Goal: Transaction & Acquisition: Purchase product/service

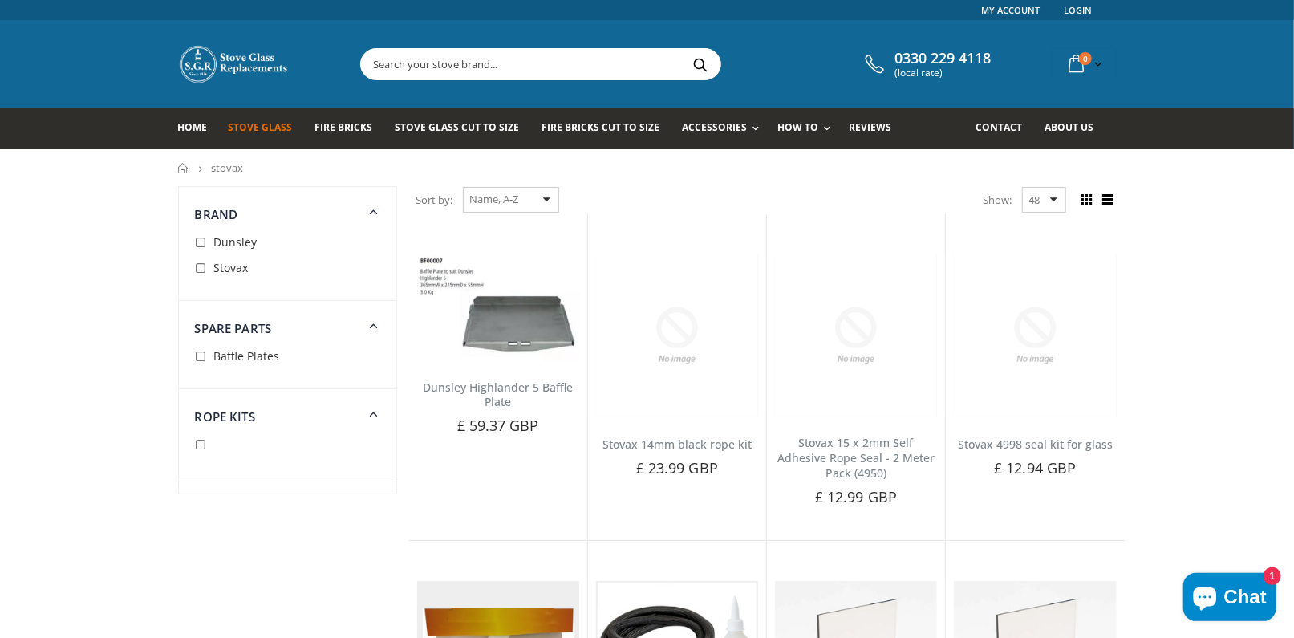
click at [274, 122] on span "Stove Glass" at bounding box center [260, 127] width 64 height 14
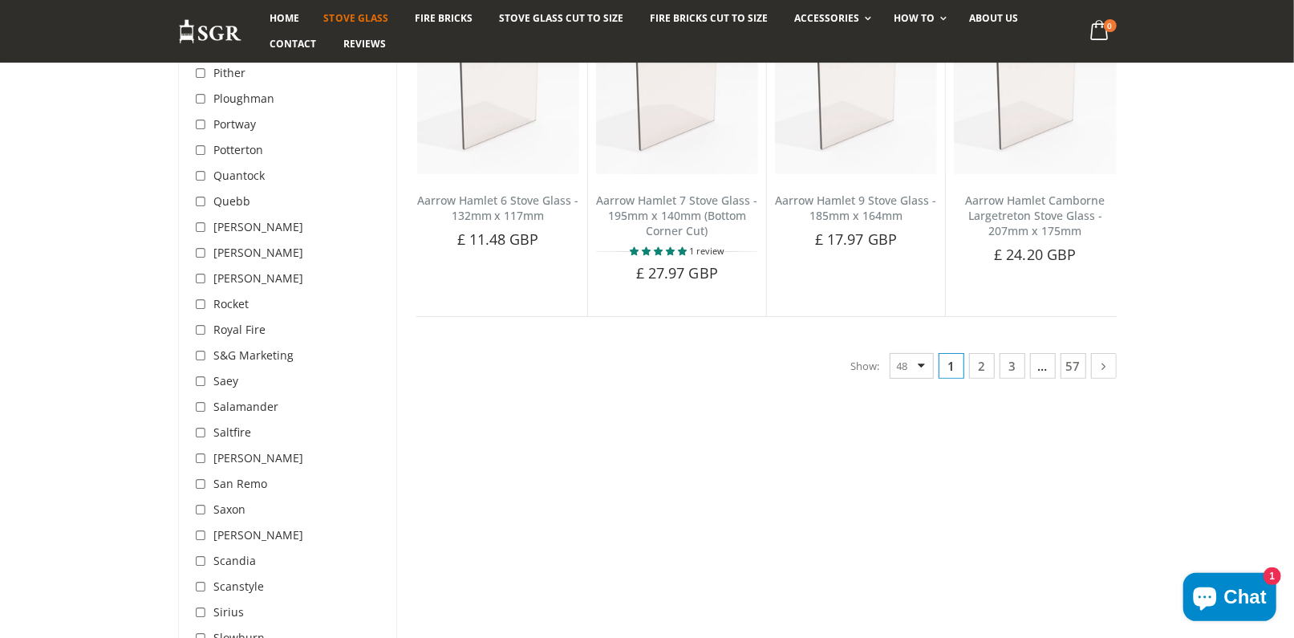
scroll to position [4039, 0]
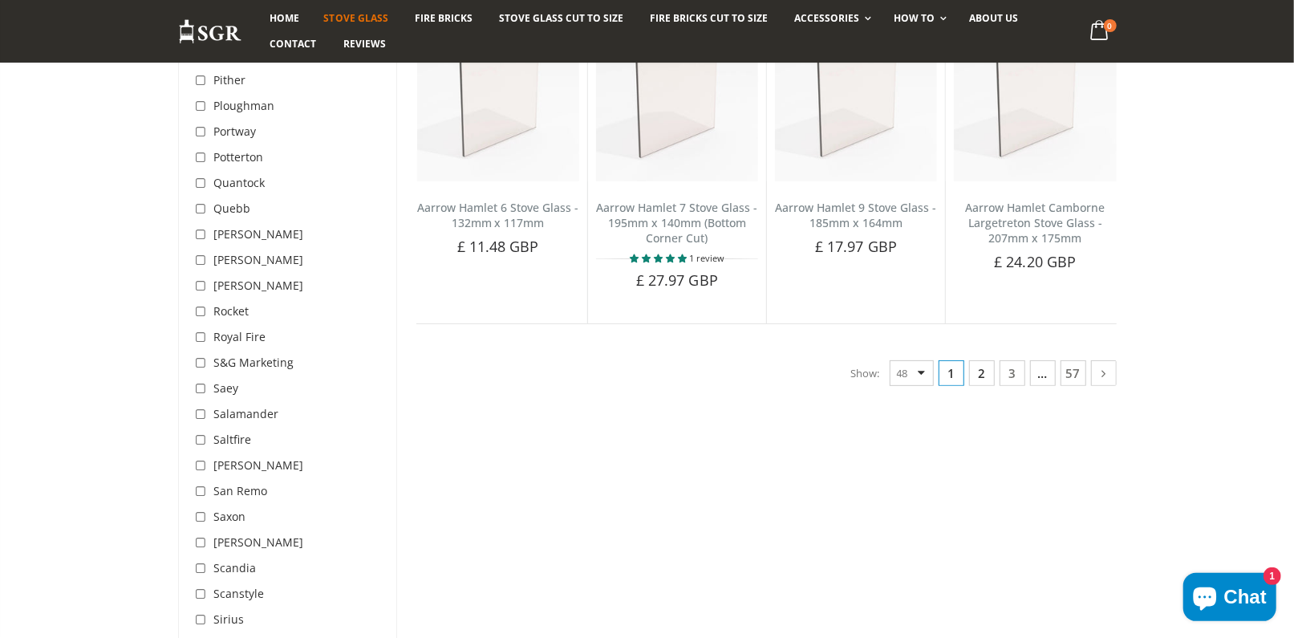
click at [985, 373] on link "2" at bounding box center [982, 373] width 26 height 26
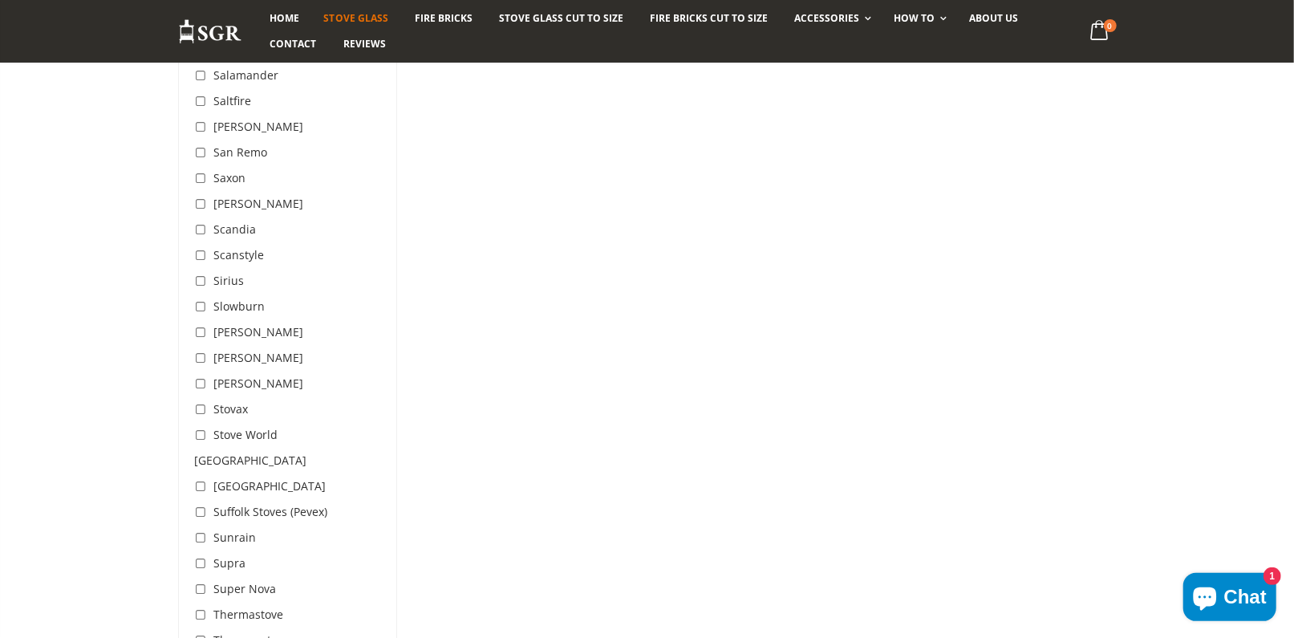
scroll to position [4482, 0]
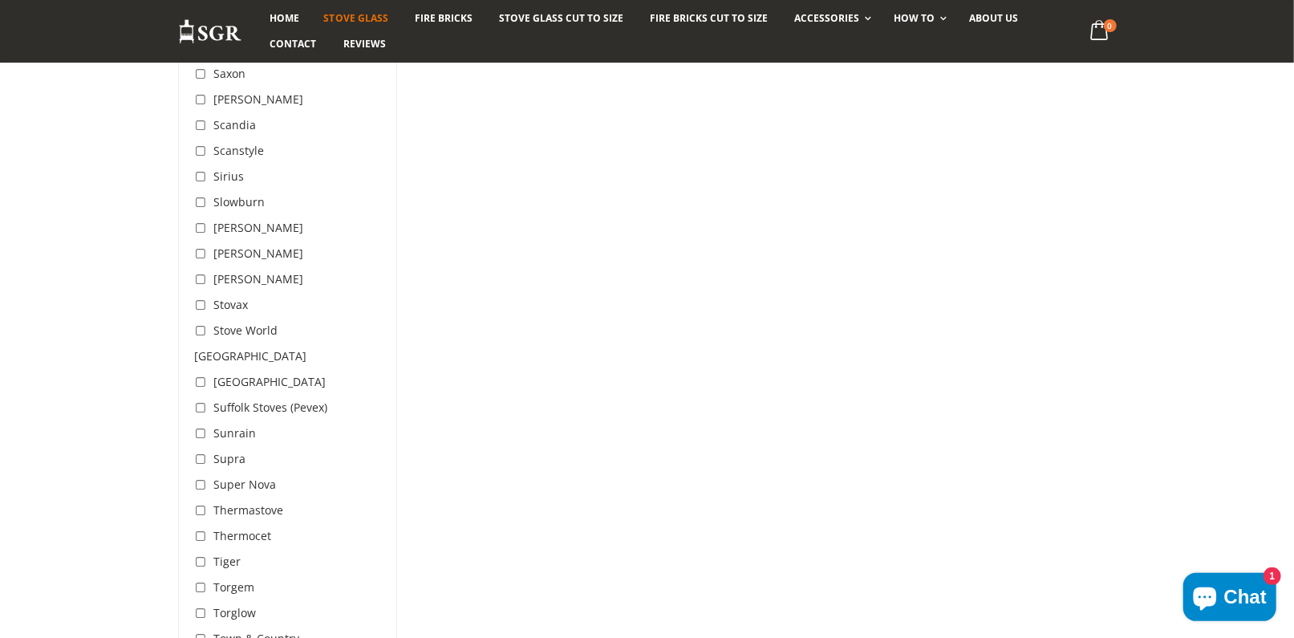
click at [201, 298] on input "checkbox" at bounding box center [203, 306] width 16 height 16
checkbox input "true"
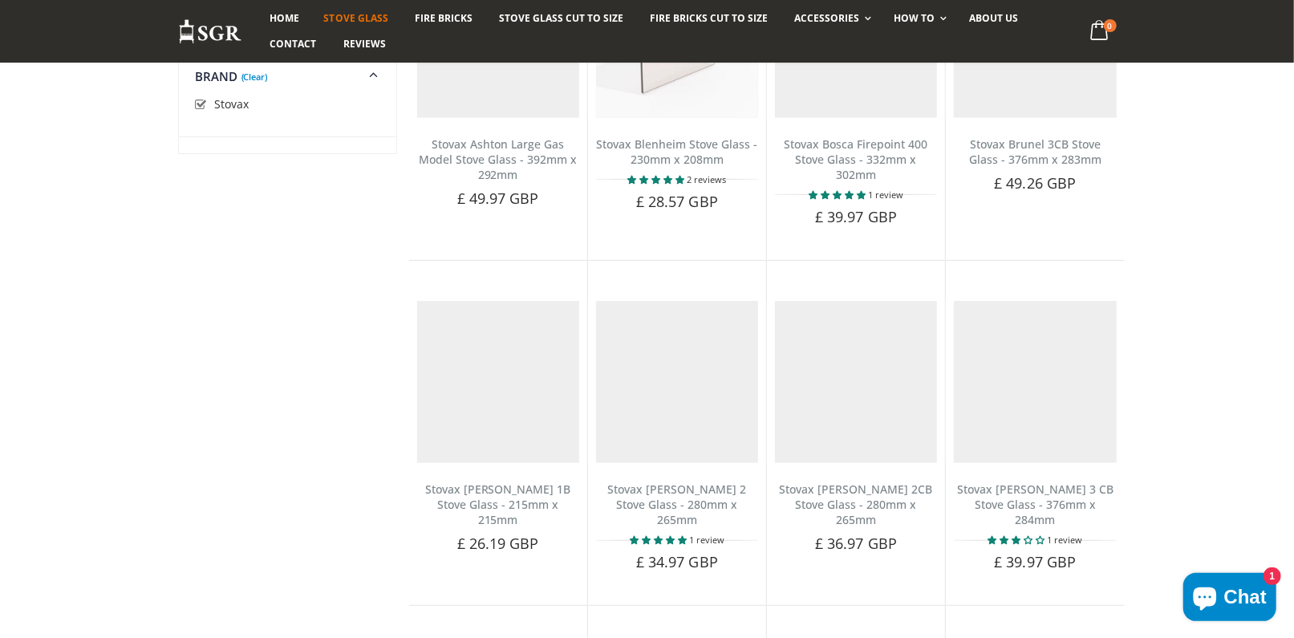
scroll to position [302, 0]
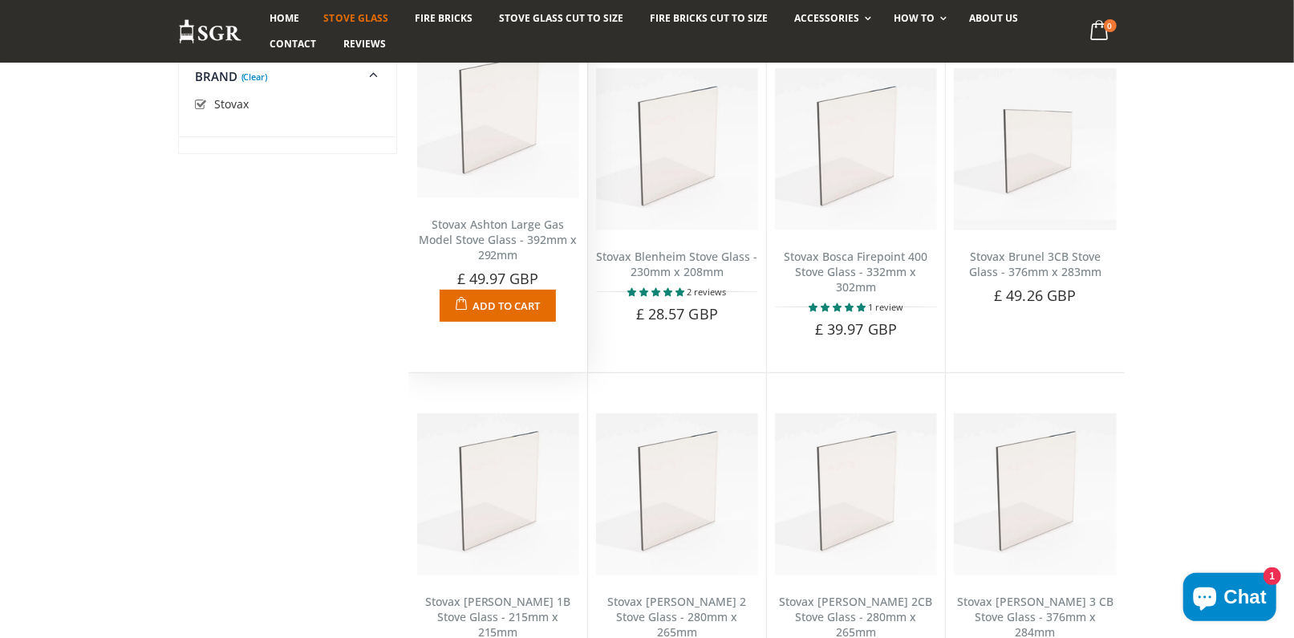
drag, startPoint x: 200, startPoint y: 281, endPoint x: 549, endPoint y: 309, distance: 350.2
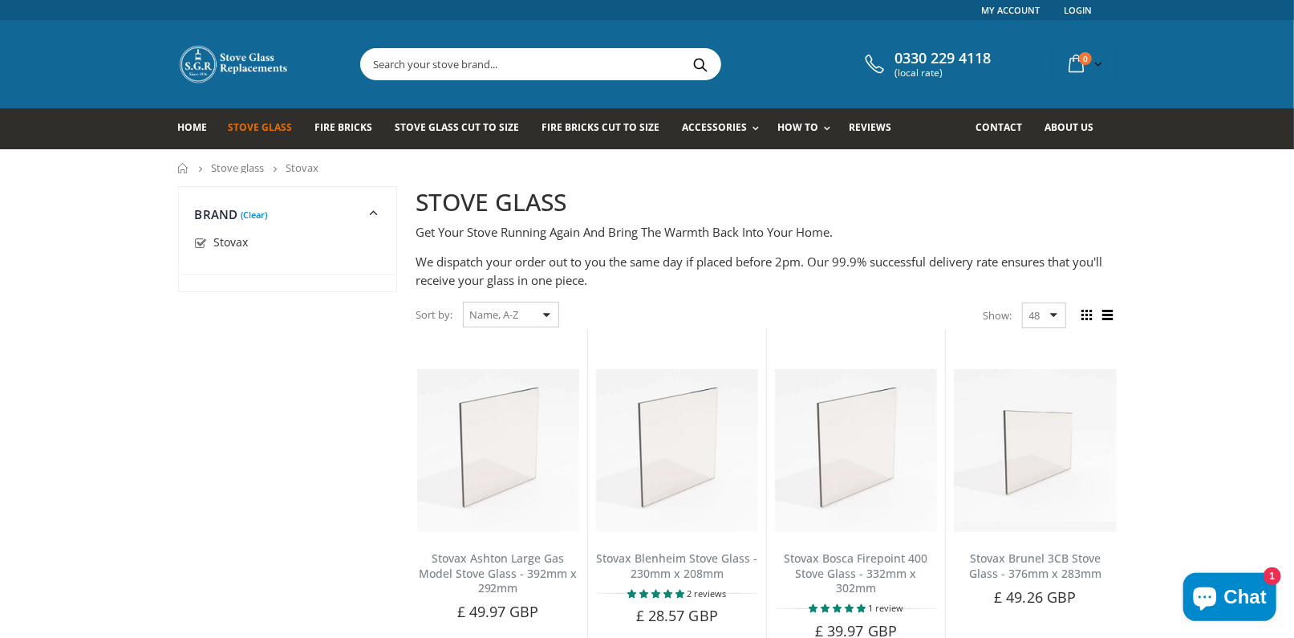
scroll to position [4482, 0]
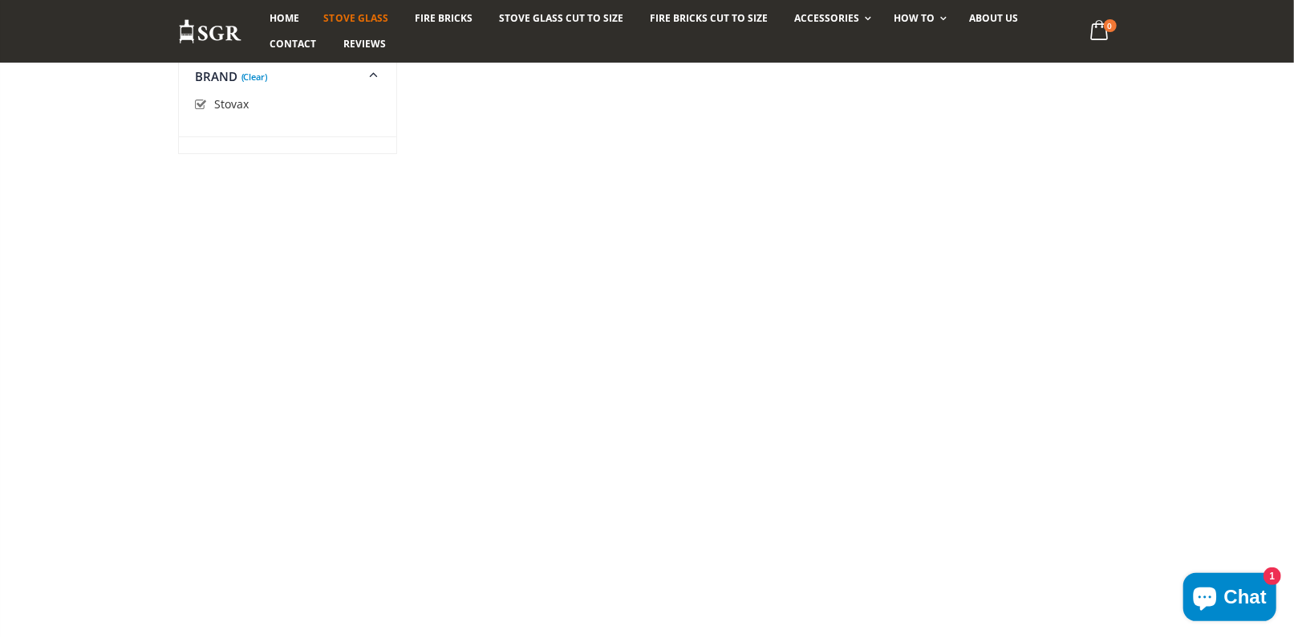
scroll to position [4039, 0]
